Goal: Task Accomplishment & Management: Manage account settings

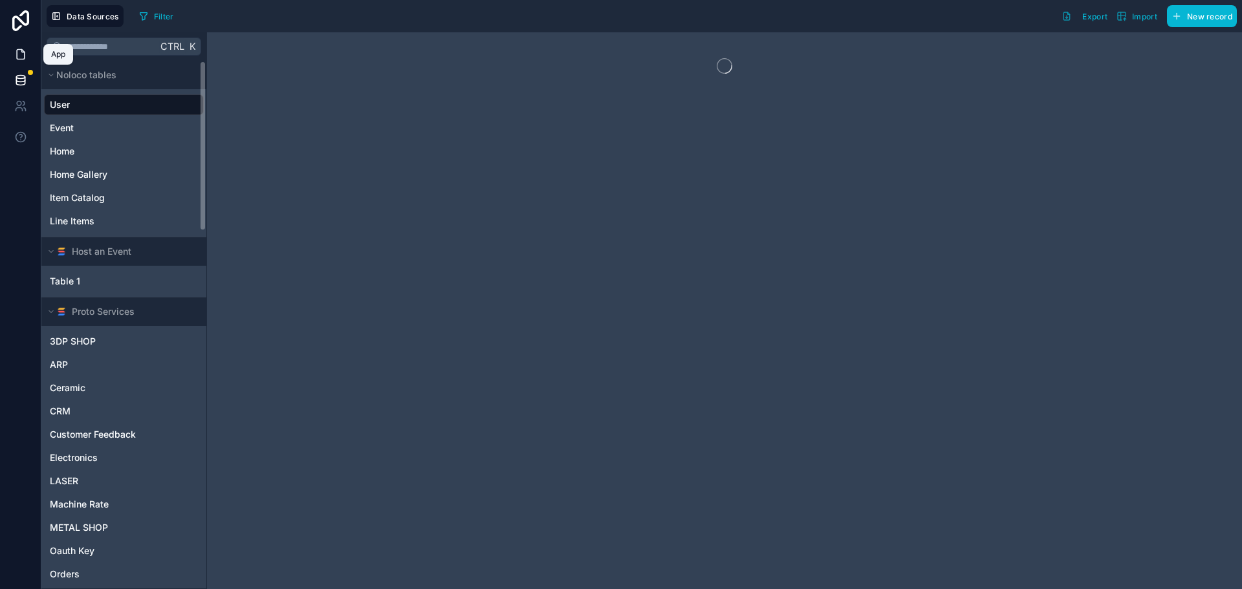
click at [16, 47] on link at bounding box center [20, 54] width 41 height 26
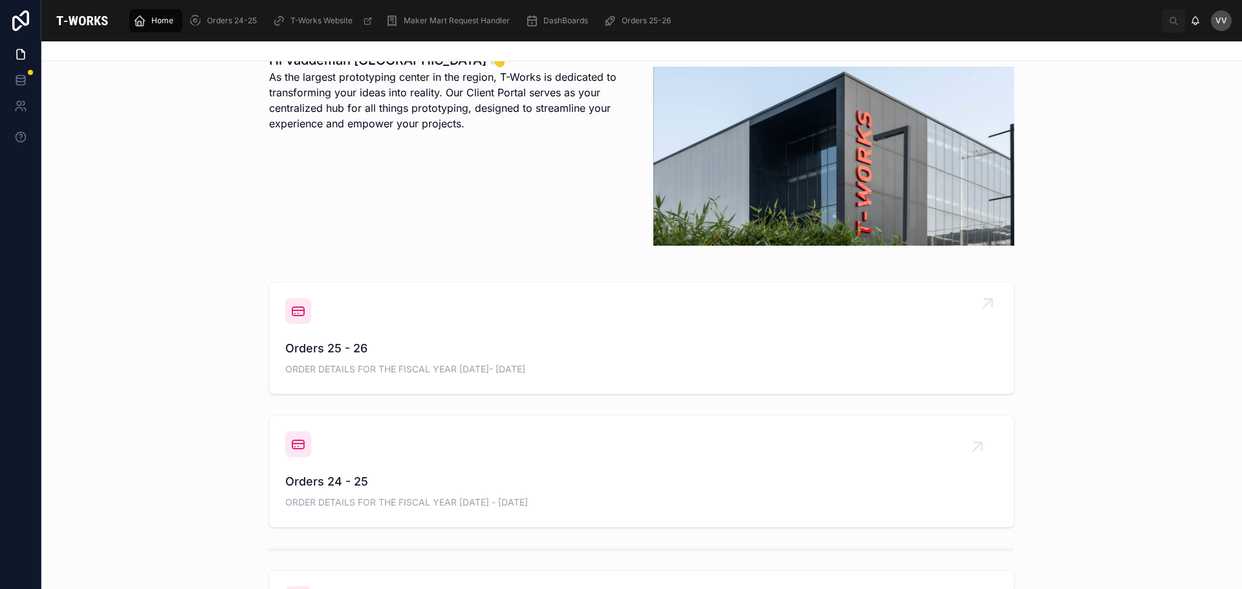
scroll to position [388, 0]
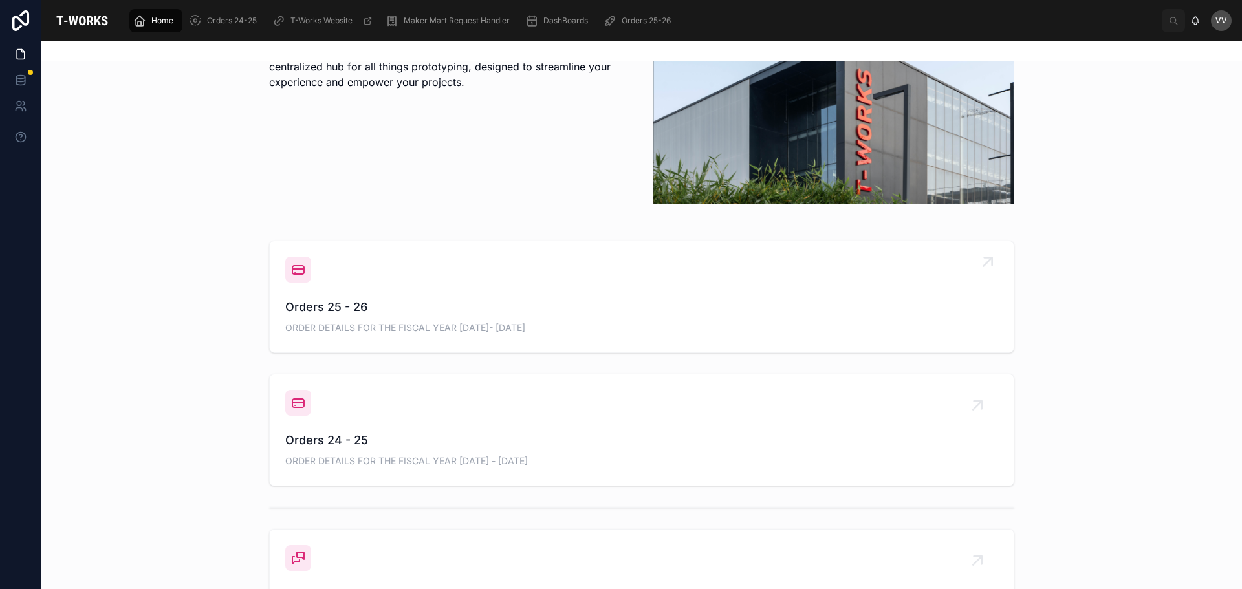
click at [342, 305] on span "Orders 25 - 26" at bounding box center [641, 307] width 713 height 18
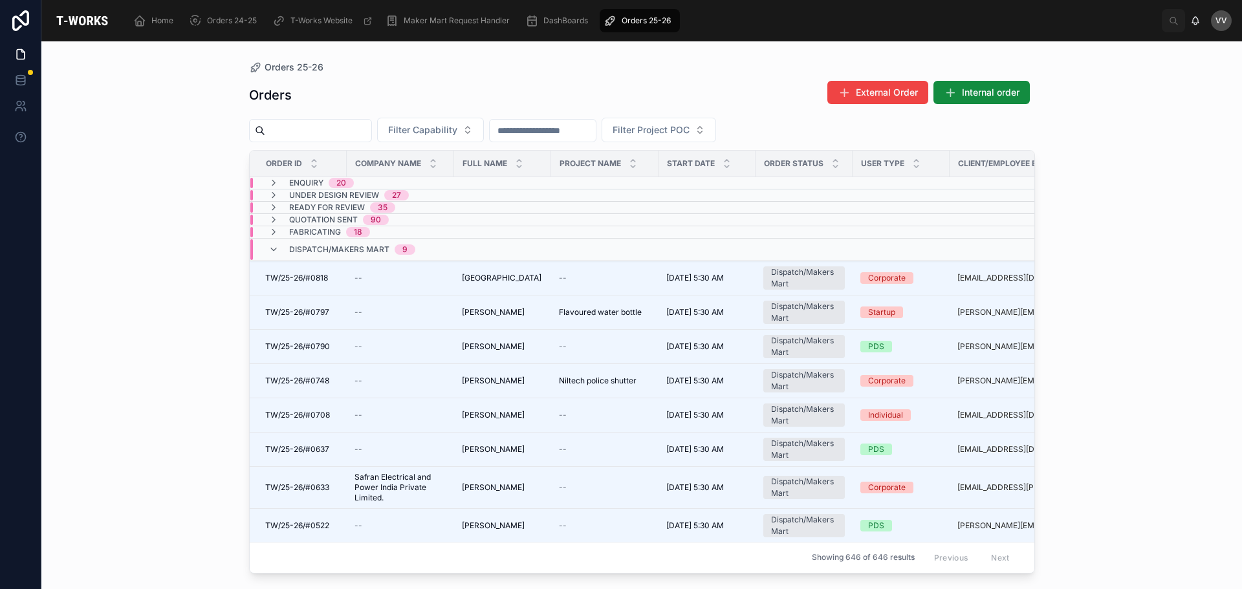
click at [179, 452] on div "Orders 25-26 Orders External Order Internal order Filter Capability Filter Proj…" at bounding box center [641, 315] width 1201 height 548
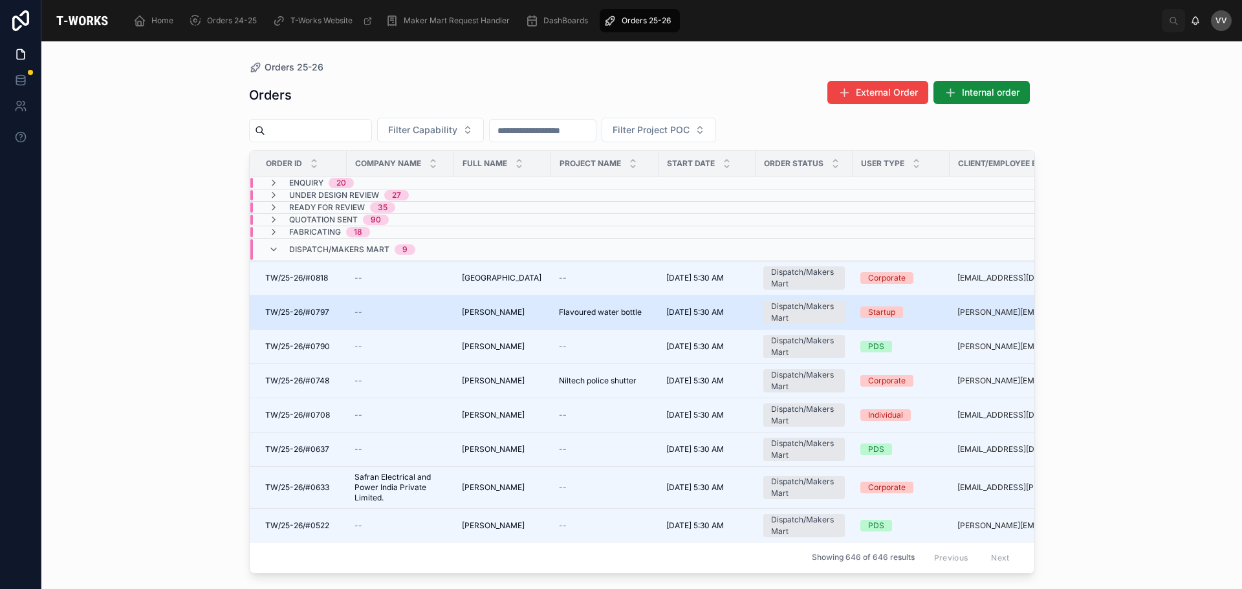
click at [492, 314] on span "[PERSON_NAME]" at bounding box center [493, 312] width 63 height 10
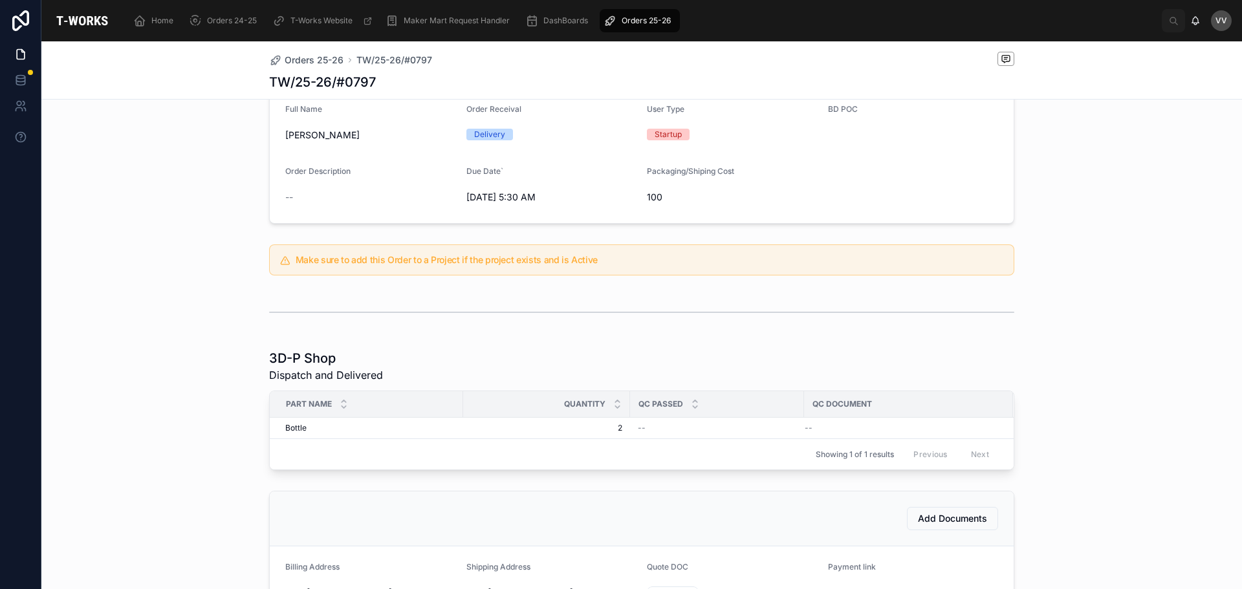
scroll to position [259, 0]
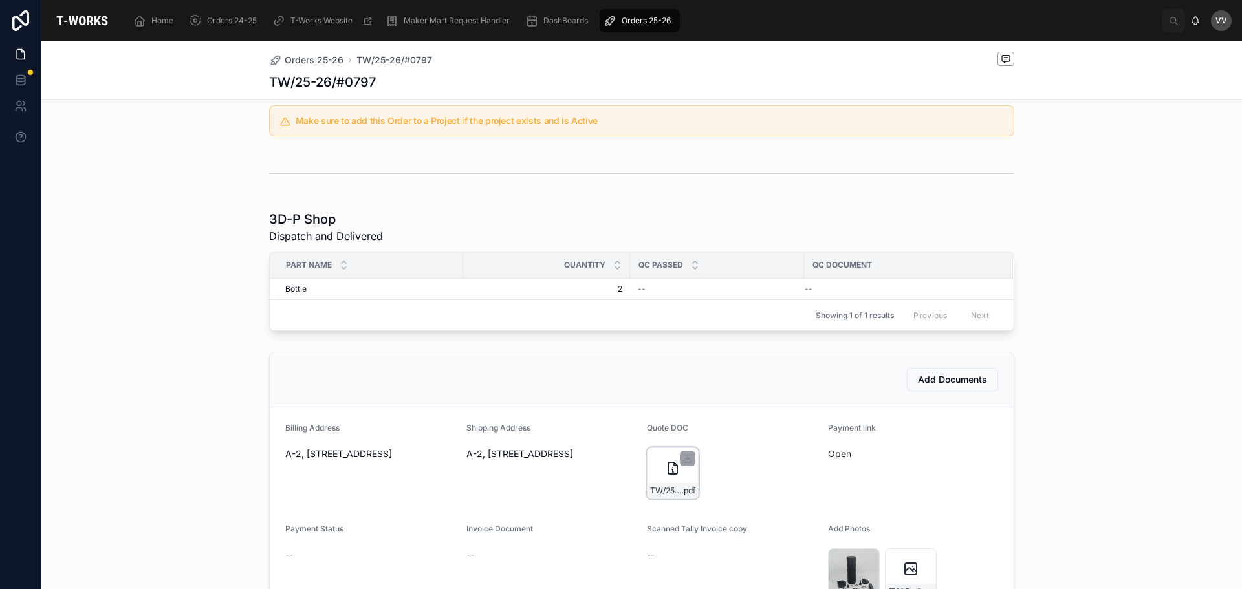
click at [667, 469] on div "TW/25-26/#0797 .pdf" at bounding box center [673, 474] width 52 height 52
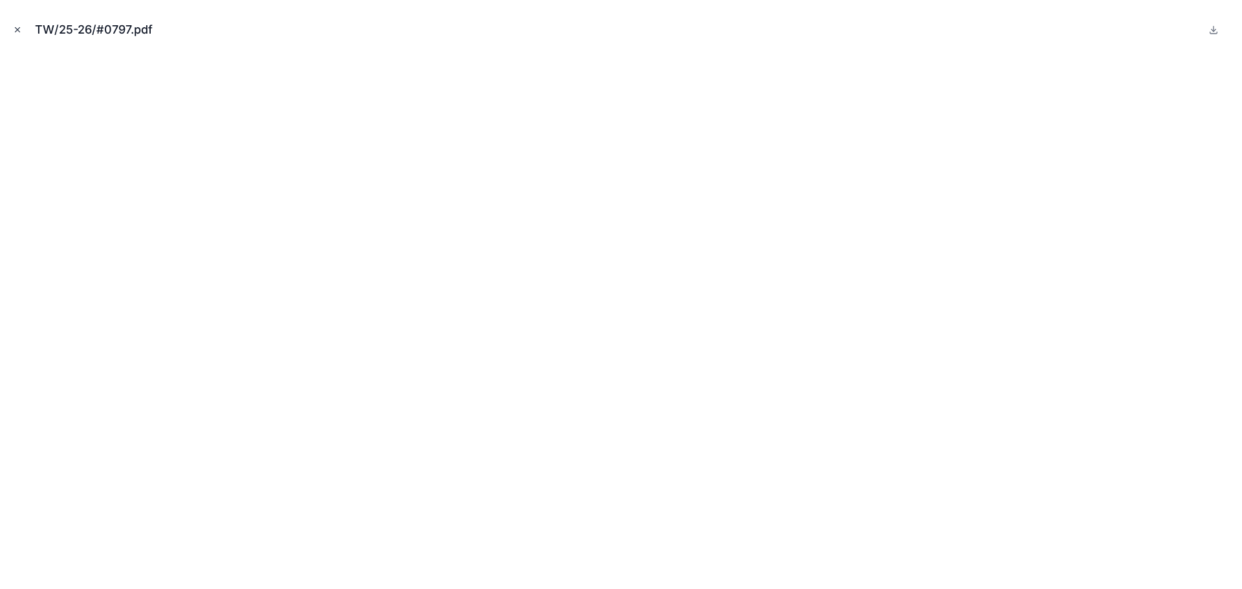
click at [15, 26] on icon "Close modal" at bounding box center [17, 29] width 9 height 9
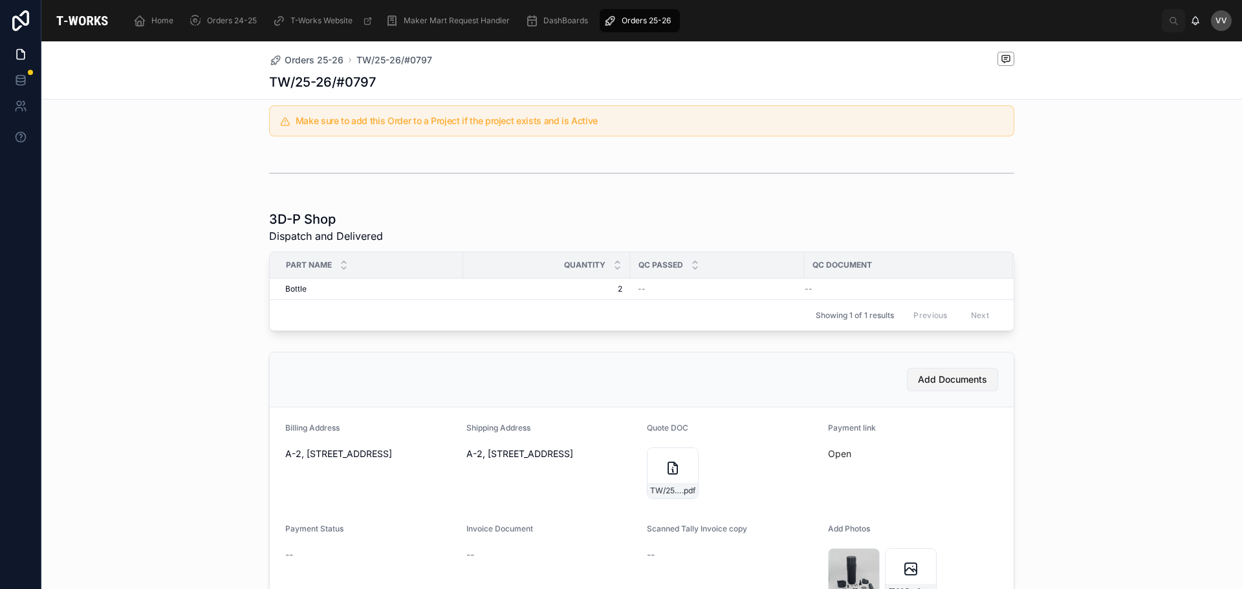
click at [929, 391] on button "Add Documents" at bounding box center [952, 379] width 91 height 23
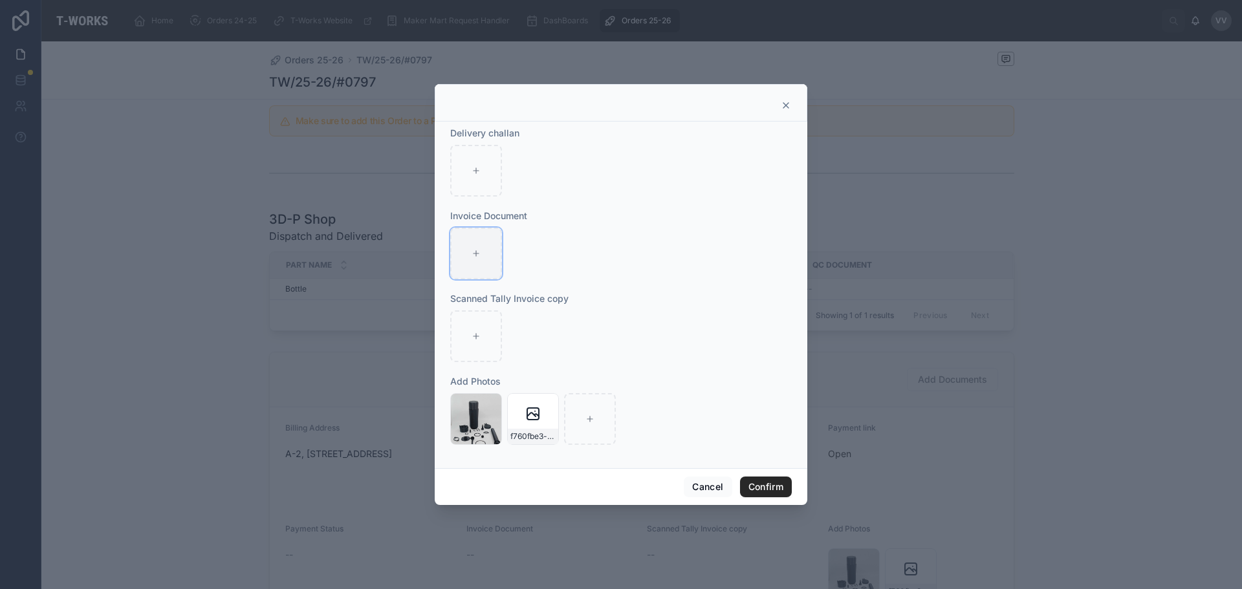
click at [475, 248] on div at bounding box center [476, 254] width 52 height 52
type input "**********"
click at [772, 483] on button "Confirm" at bounding box center [766, 487] width 52 height 21
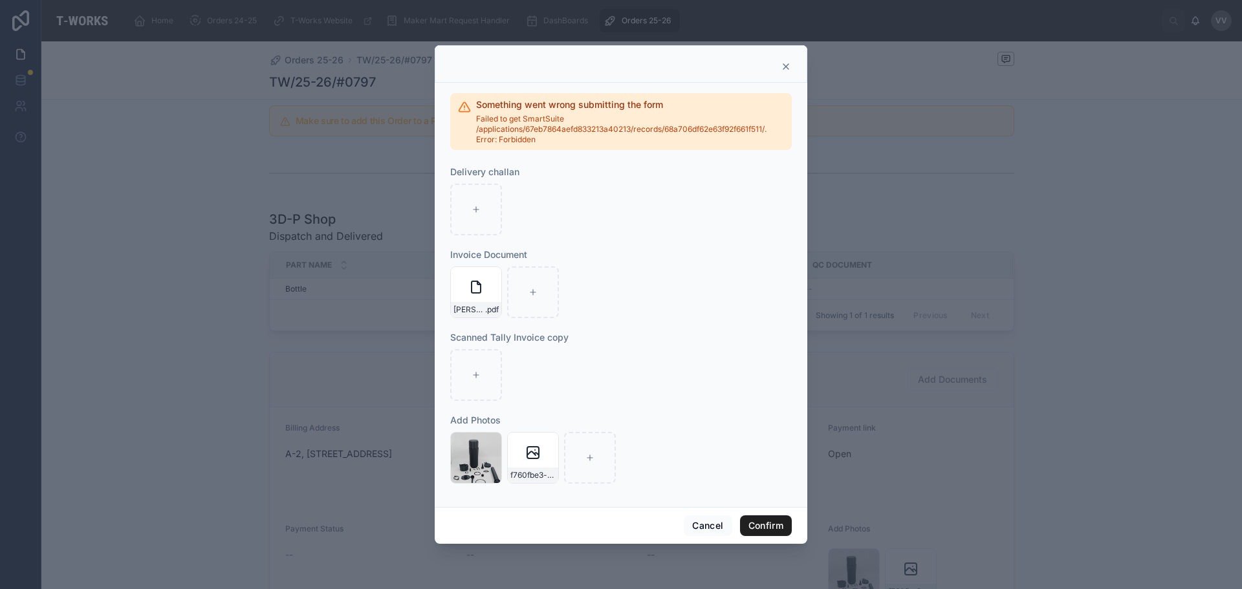
click at [775, 529] on button "Confirm" at bounding box center [766, 526] width 52 height 21
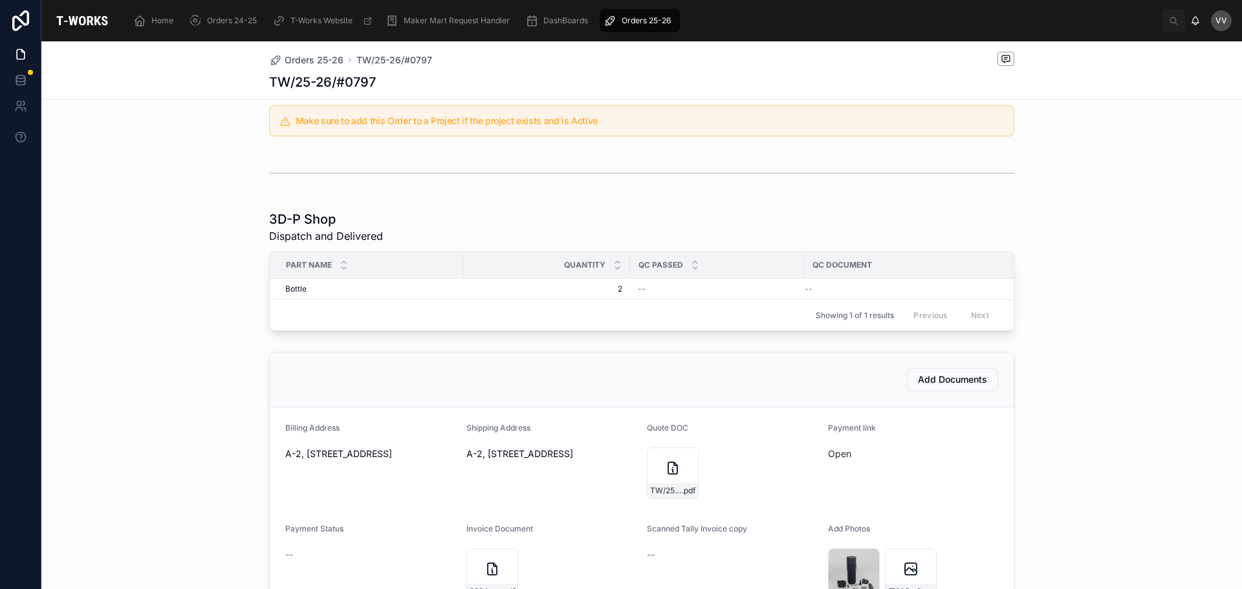
scroll to position [453, 0]
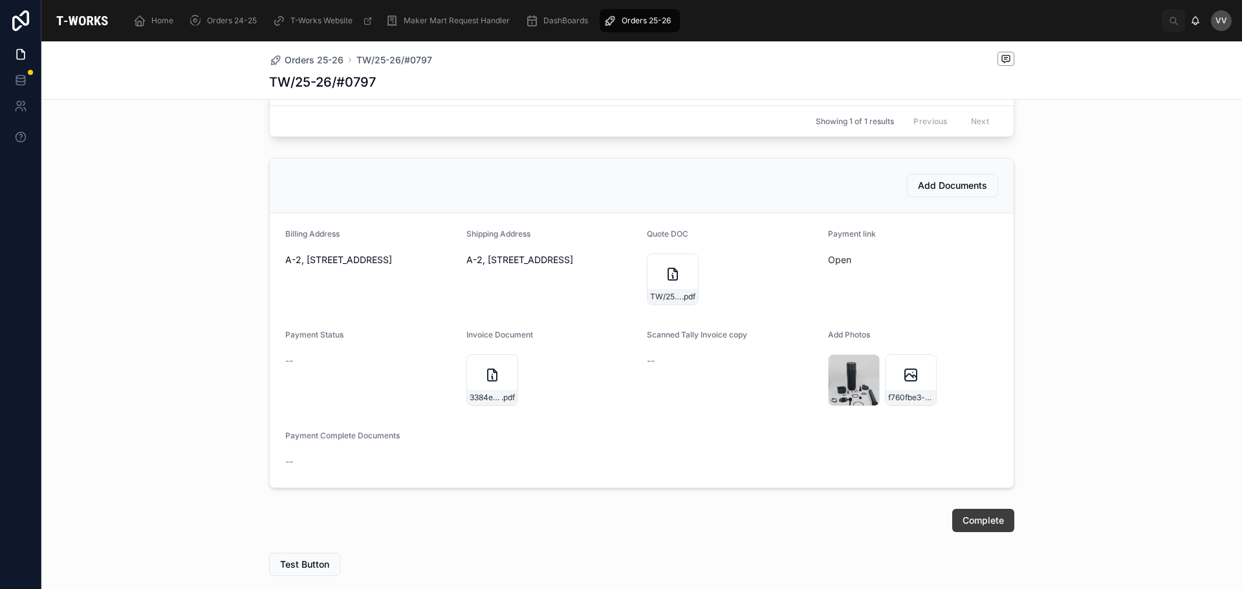
click at [993, 532] on button "Complete" at bounding box center [983, 520] width 62 height 23
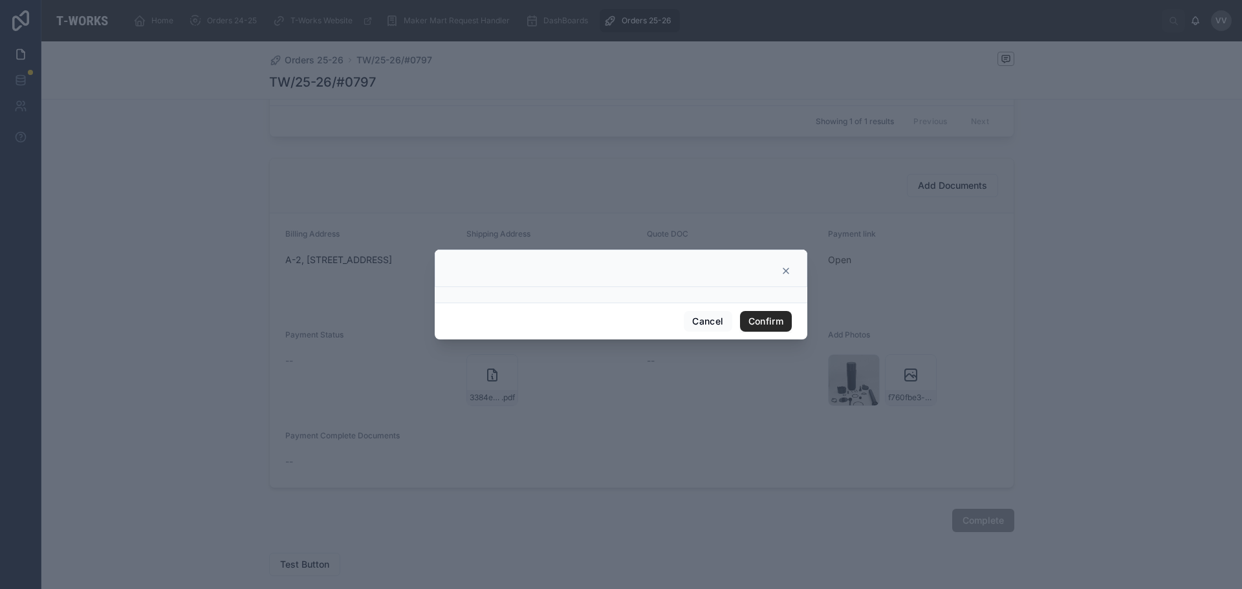
click at [789, 334] on div "Cancel Confirm" at bounding box center [621, 321] width 373 height 37
click at [770, 324] on button "Confirm" at bounding box center [766, 321] width 52 height 21
